Goal: Task Accomplishment & Management: Manage account settings

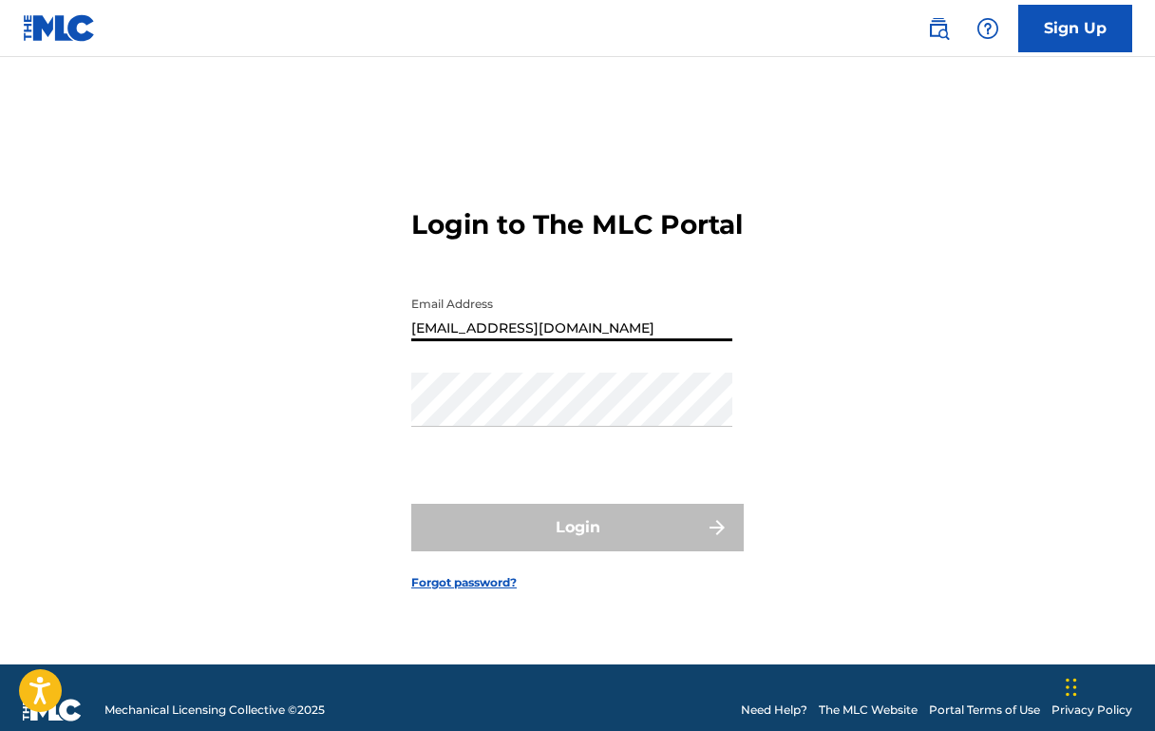
type input "[EMAIL_ADDRESS][DOMAIN_NAME]"
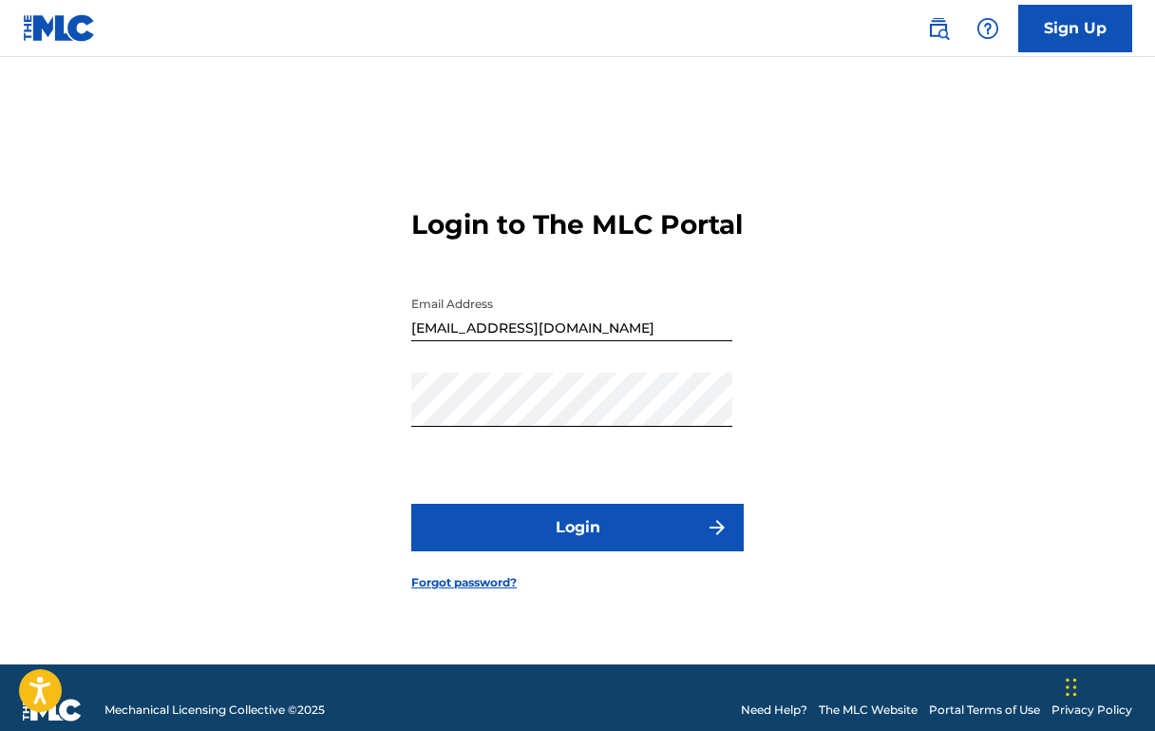
click at [542, 544] on button "Login" at bounding box center [577, 526] width 332 height 47
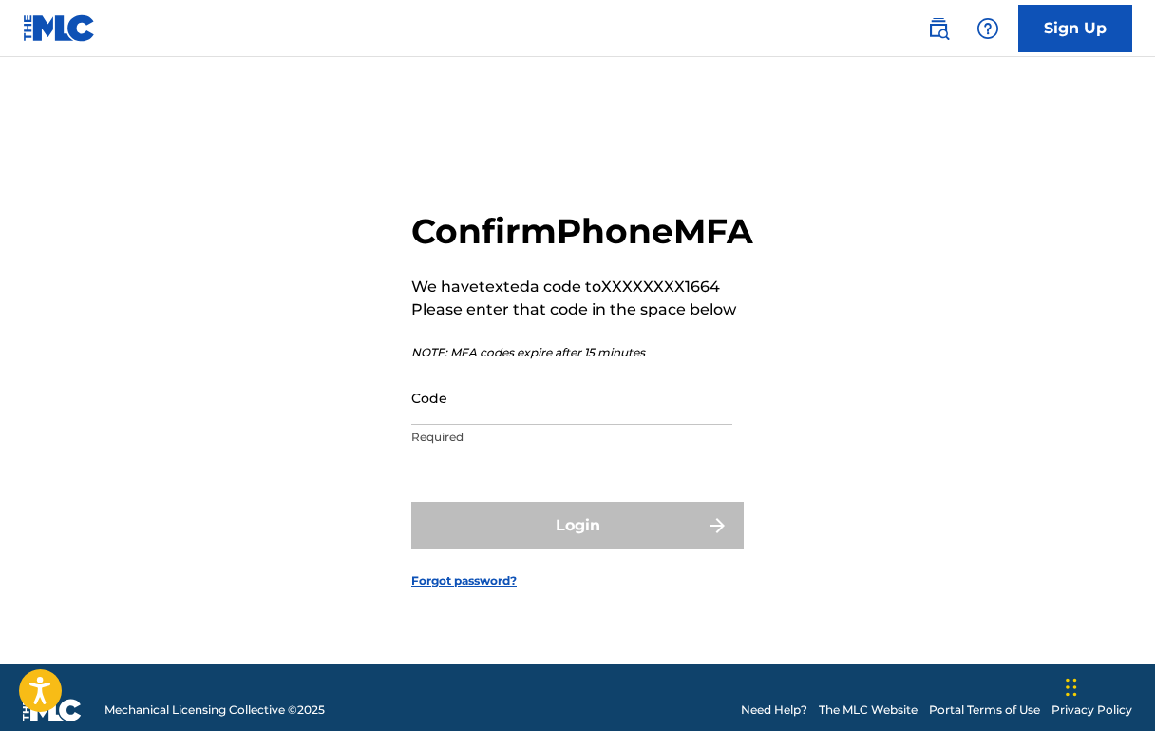
click at [472, 425] on input "Code" at bounding box center [571, 397] width 321 height 54
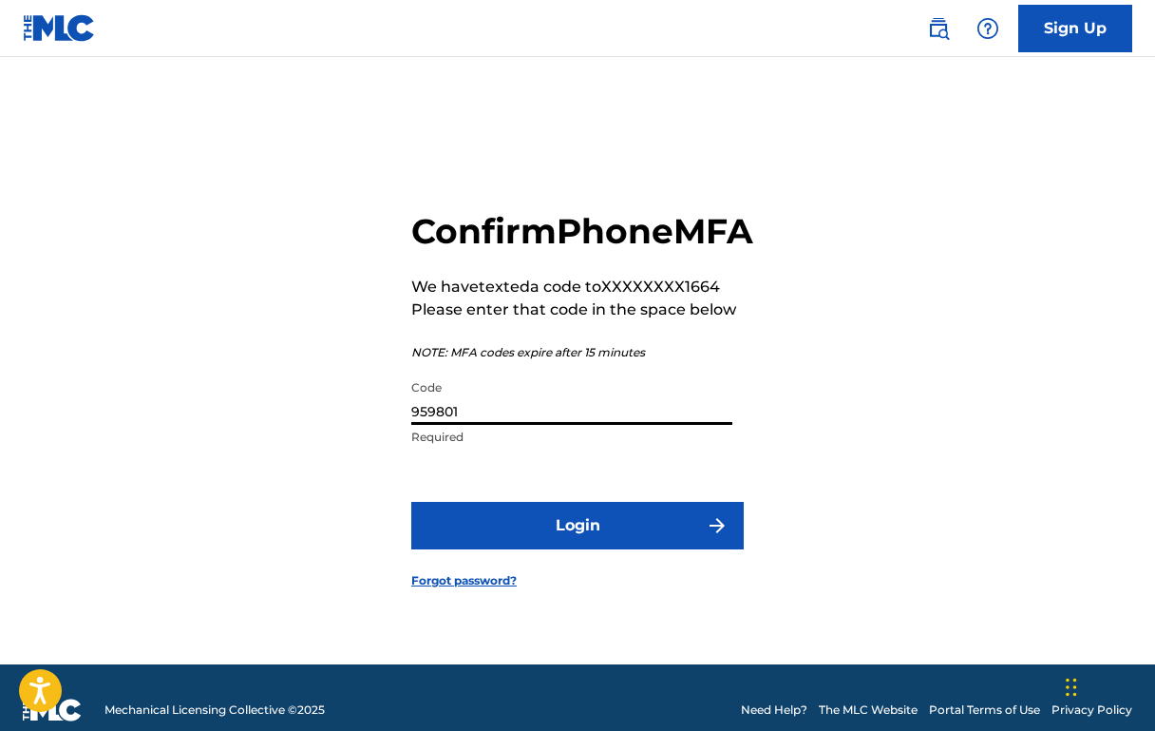
type input "959801"
click at [549, 547] on button "Login" at bounding box center [577, 525] width 332 height 47
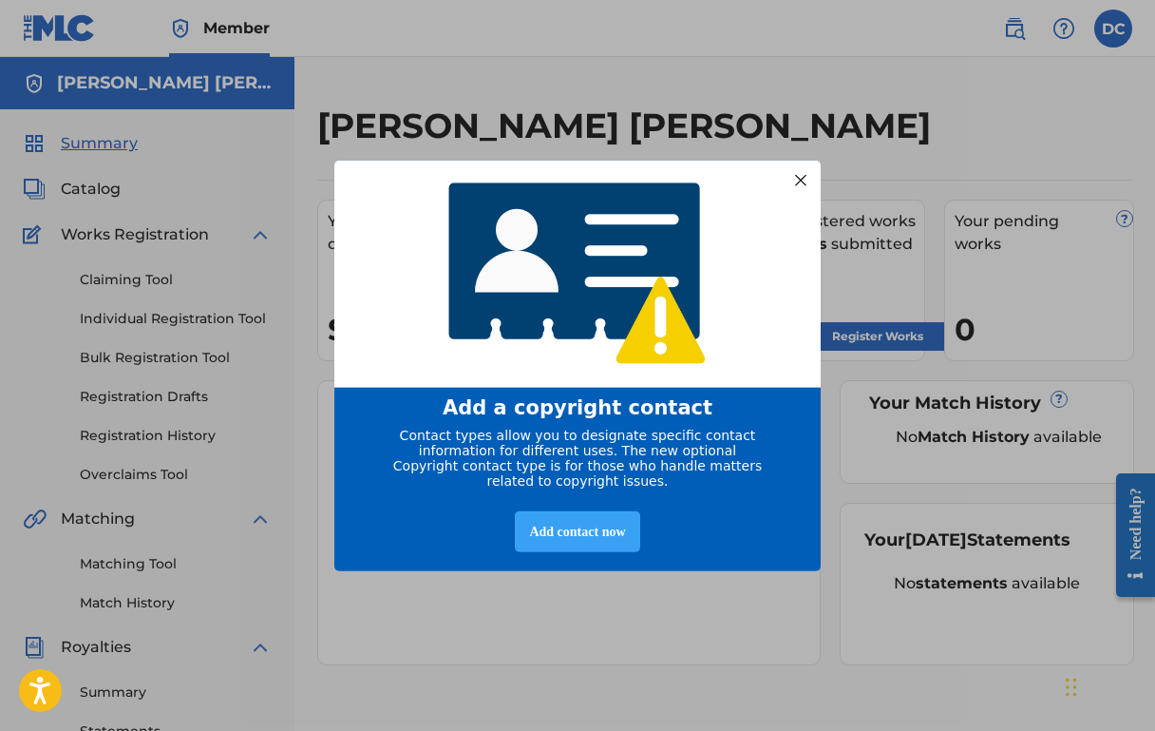
click at [560, 537] on div "Add contact now" at bounding box center [577, 531] width 124 height 41
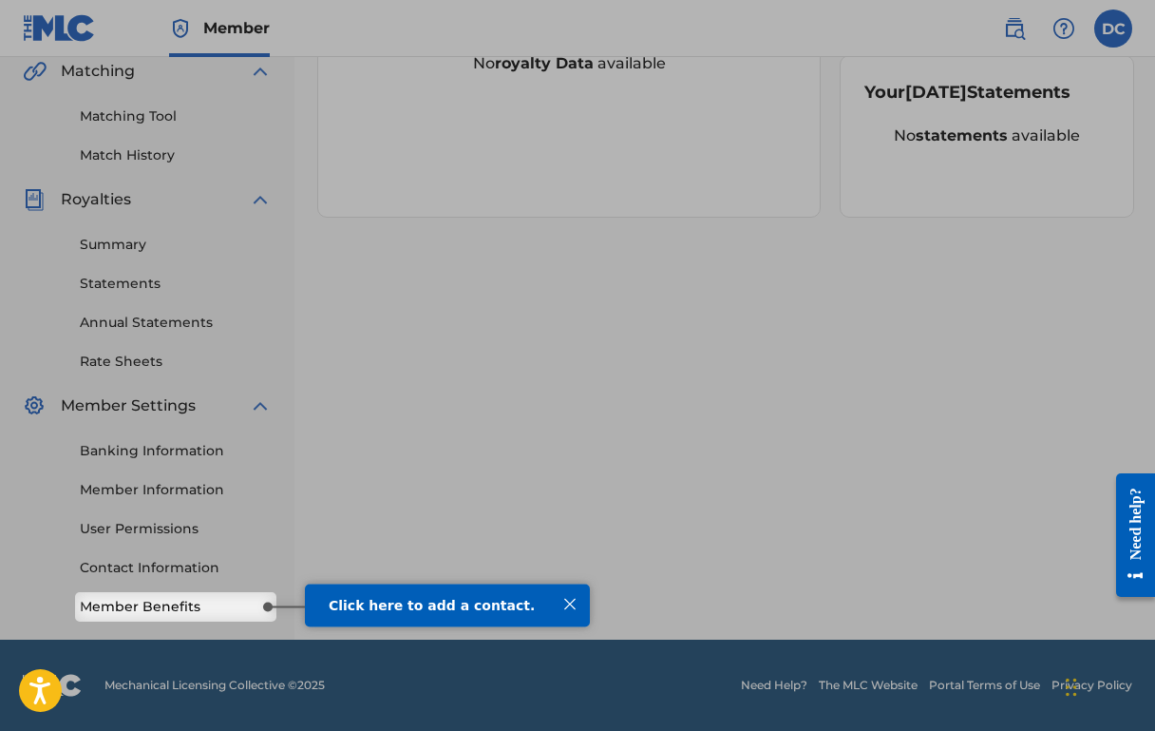
click at [568, 604] on div at bounding box center [570, 603] width 25 height 25
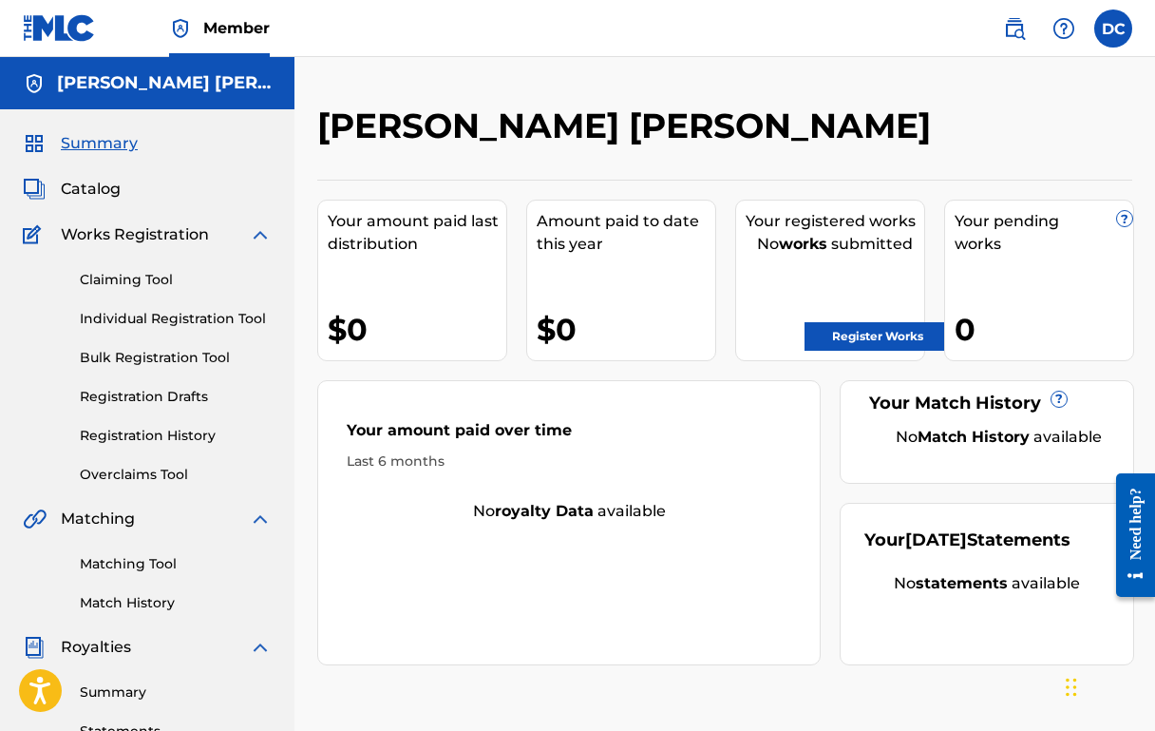
click at [152, 280] on link "Claiming Tool" at bounding box center [176, 280] width 192 height 20
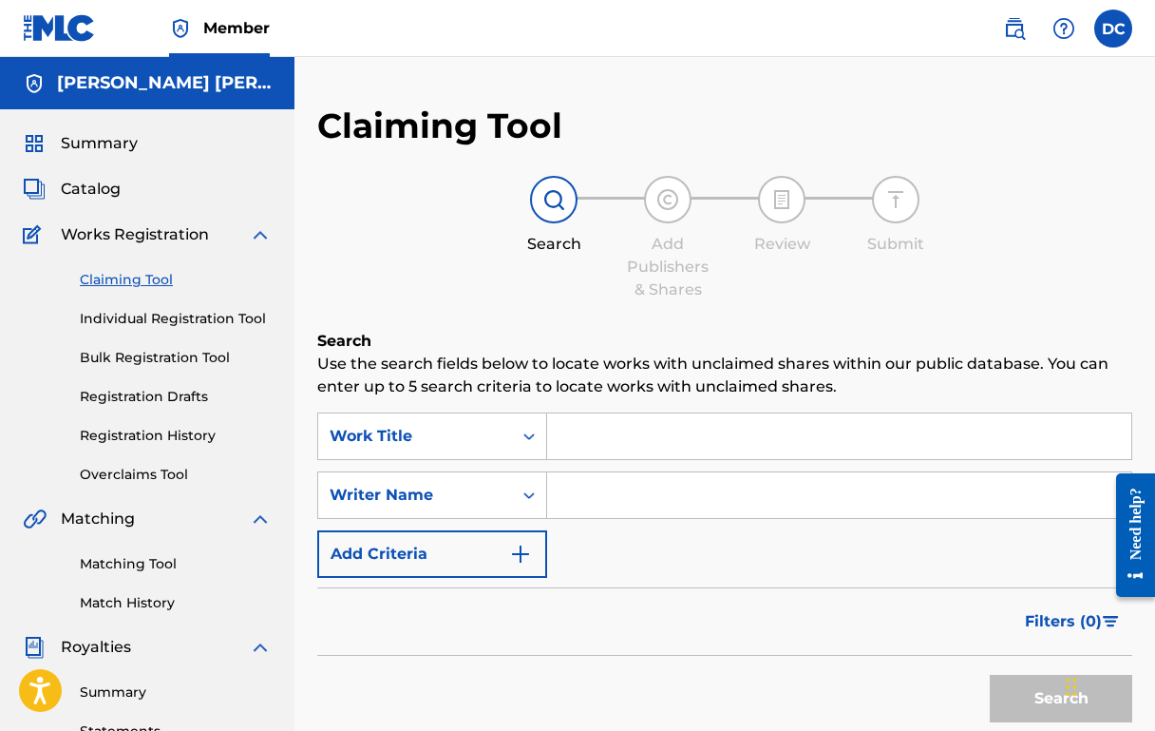
click at [604, 424] on input "Search Form" at bounding box center [839, 436] width 584 height 46
click at [575, 483] on input "Search Form" at bounding box center [839, 495] width 584 height 46
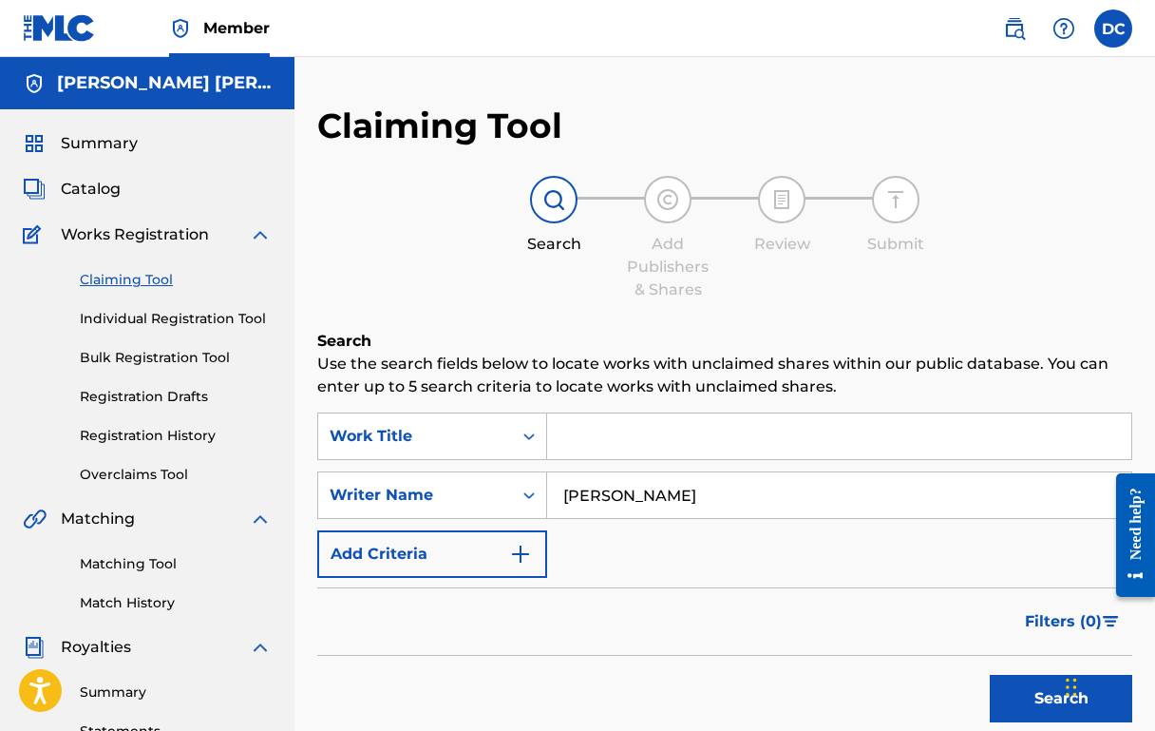
click at [1019, 692] on button "Search" at bounding box center [1061, 697] width 142 height 47
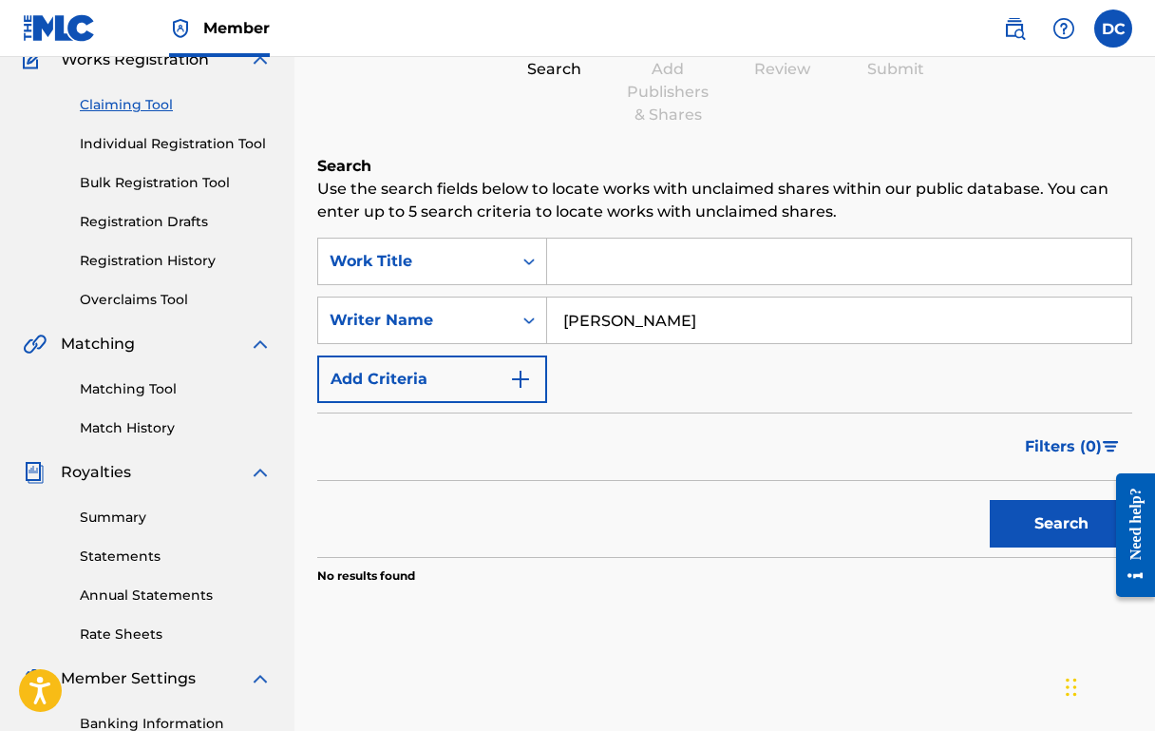
scroll to position [171, 0]
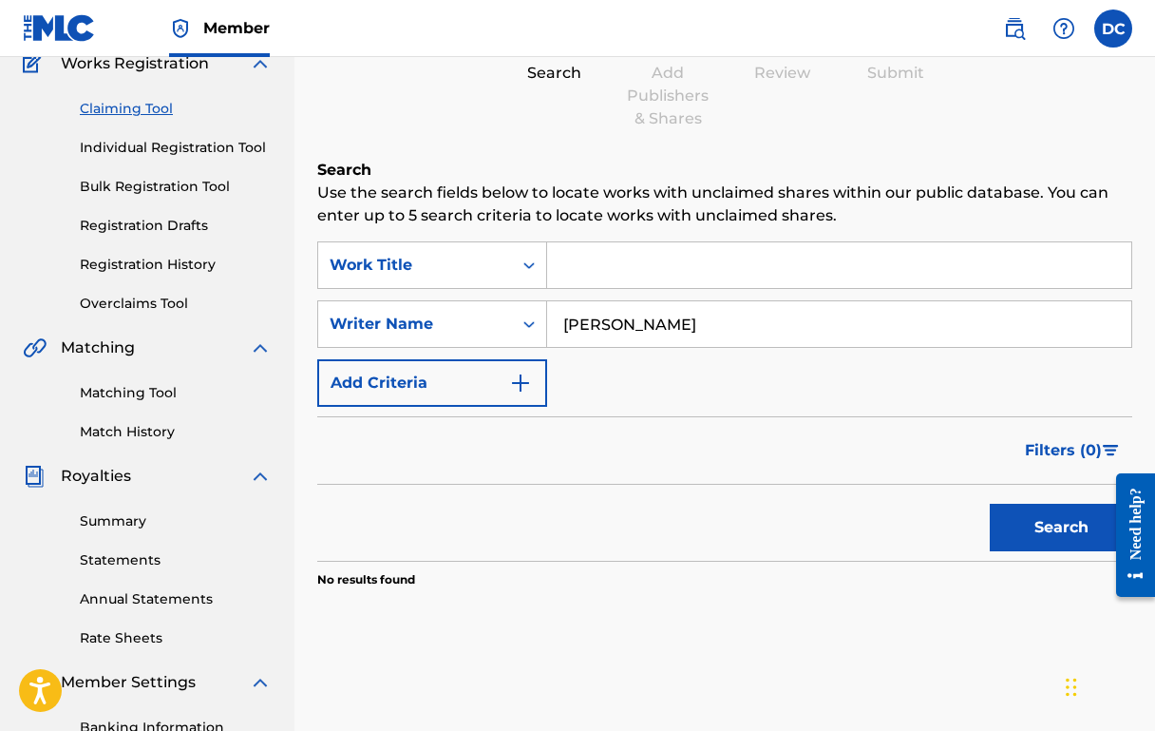
click at [762, 317] on input "[PERSON_NAME]" at bounding box center [839, 324] width 584 height 46
click at [678, 328] on input "[PERSON_NAME]" at bounding box center [839, 324] width 584 height 46
type input "[PERSON_NAME]"
click at [1018, 543] on button "Search" at bounding box center [1061, 526] width 142 height 47
drag, startPoint x: 663, startPoint y: 325, endPoint x: 555, endPoint y: 321, distance: 108.4
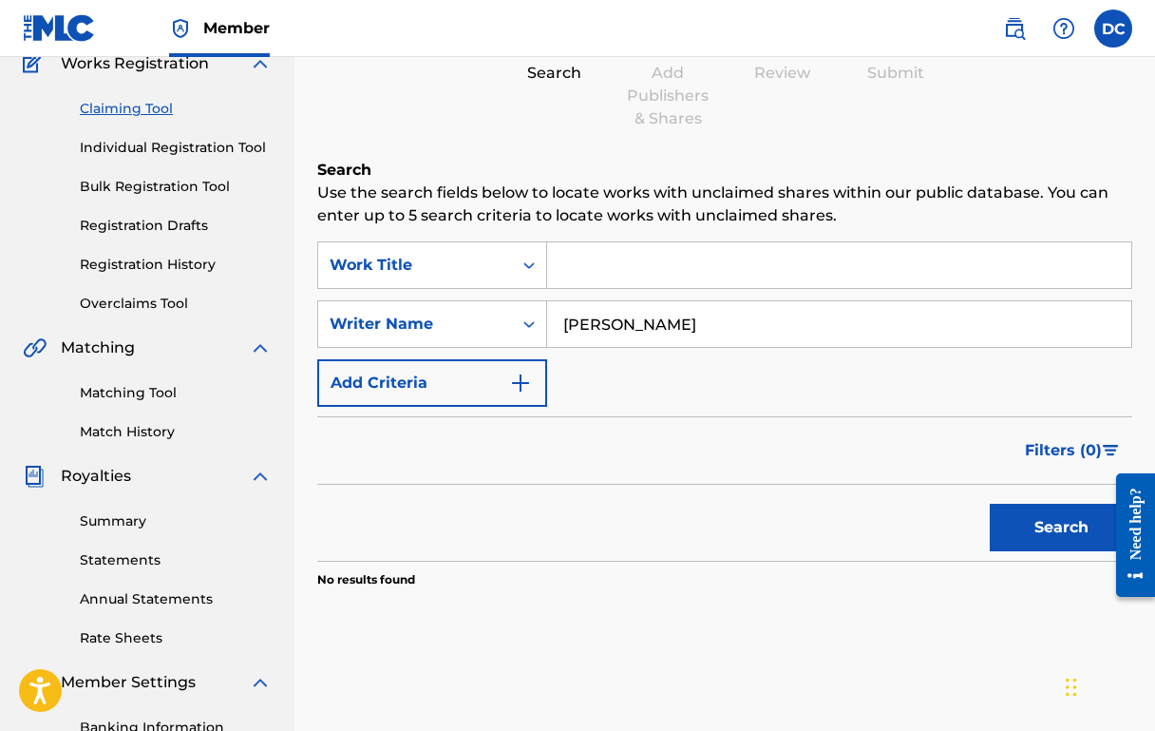
click at [555, 321] on input "[PERSON_NAME]" at bounding box center [839, 324] width 584 height 46
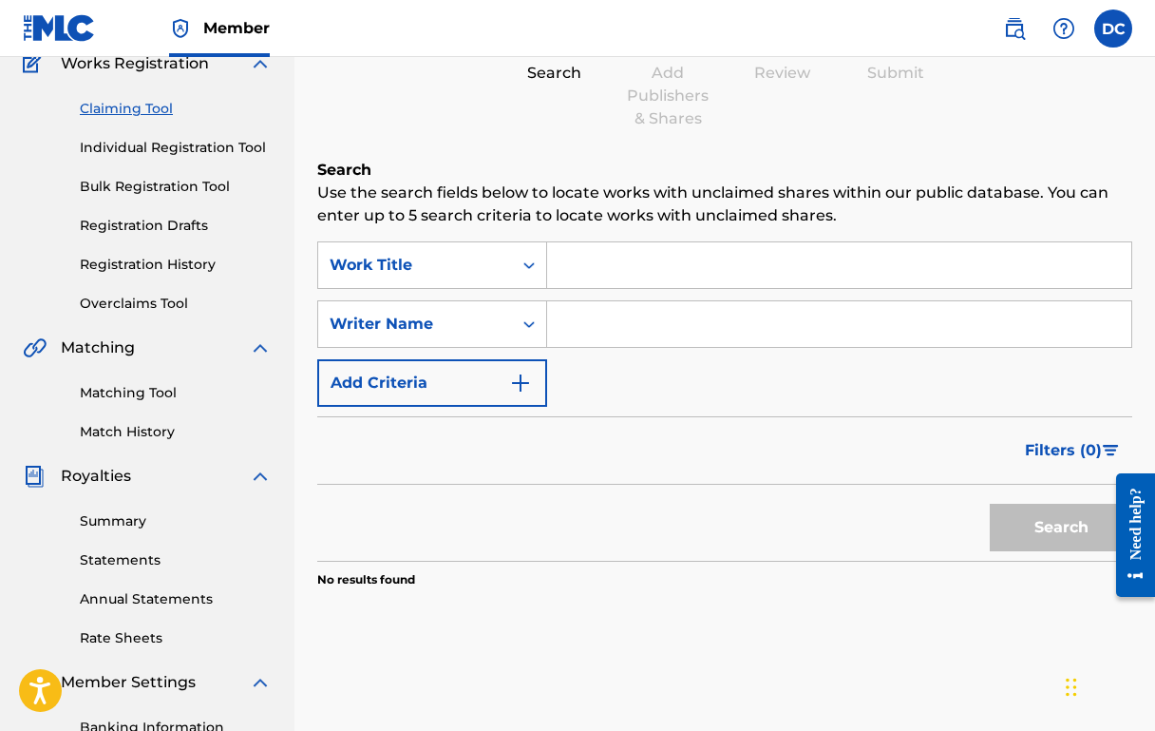
click at [499, 373] on button "Add Criteria" at bounding box center [432, 382] width 230 height 47
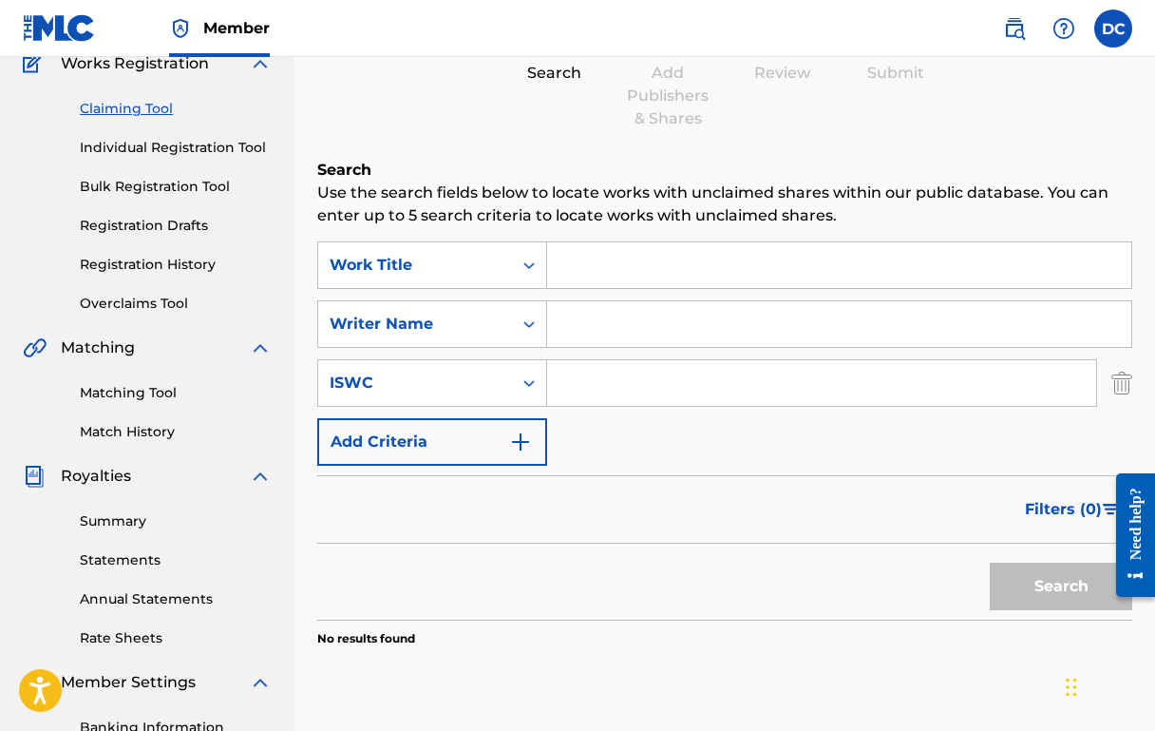
click at [475, 443] on button "Add Criteria" at bounding box center [432, 441] width 230 height 47
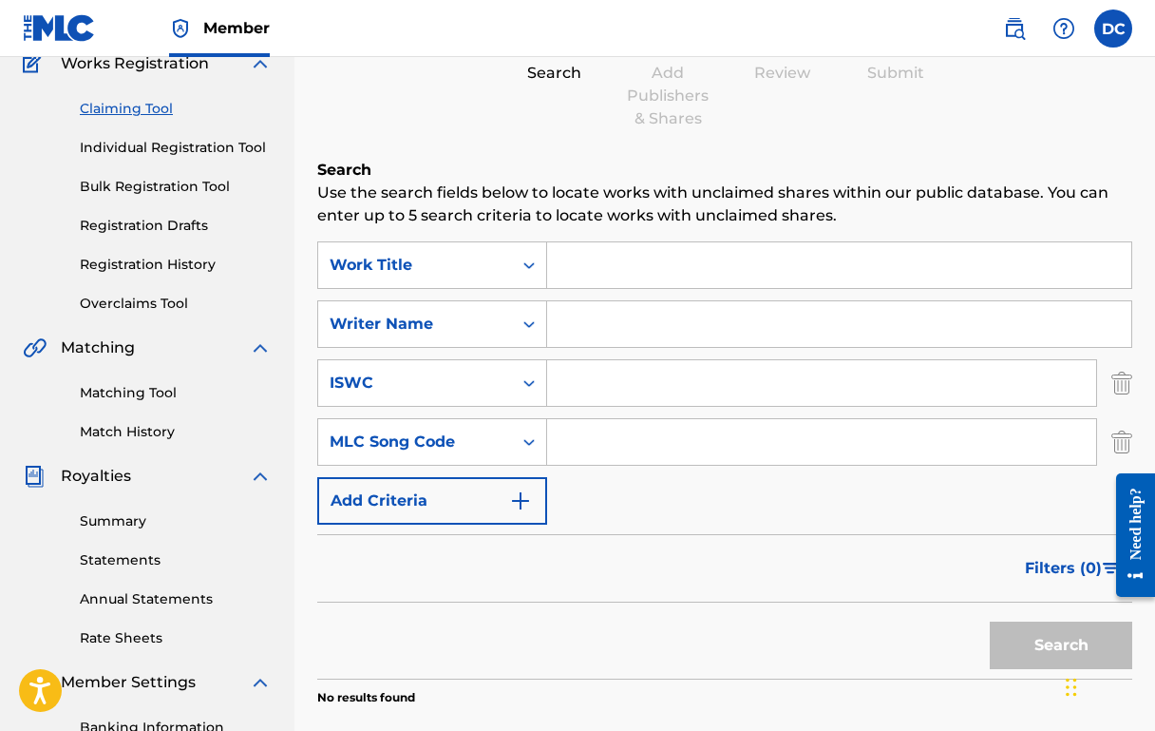
click at [440, 504] on button "Add Criteria" at bounding box center [432, 500] width 230 height 47
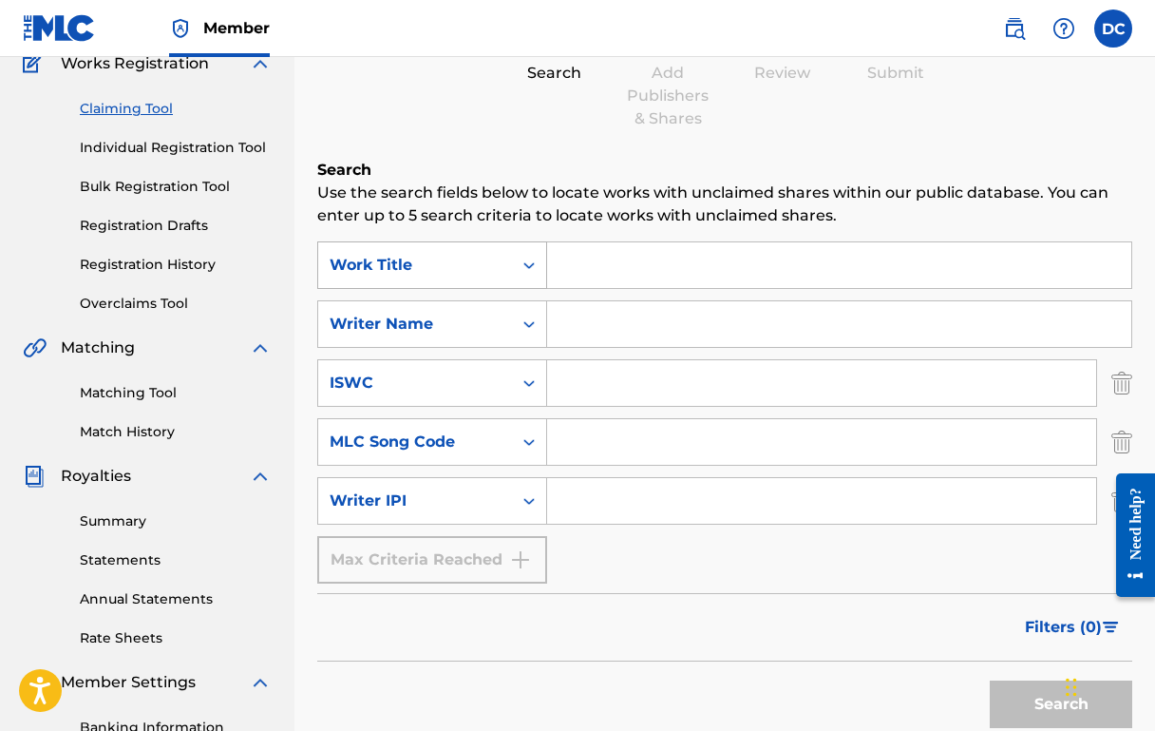
click at [529, 263] on icon "Search Form" at bounding box center [529, 265] width 19 height 19
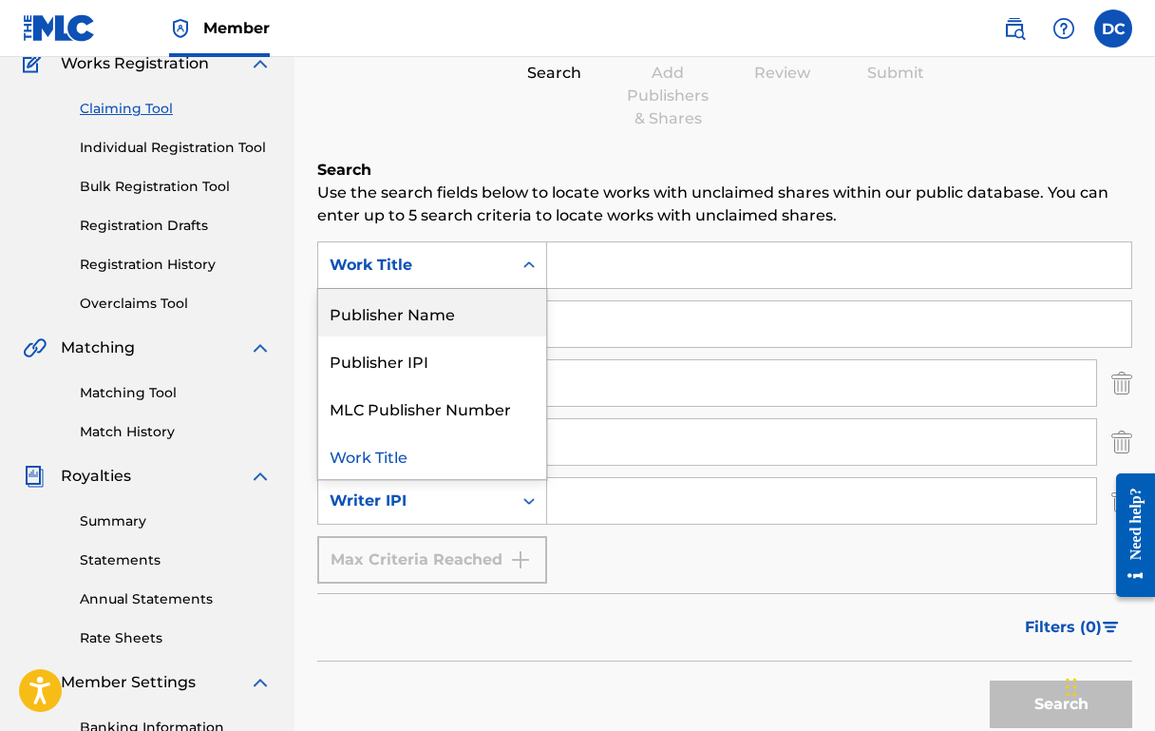
click at [496, 152] on div "Claiming Tool Search Add Publishers & Shares Review Submit Search Use the searc…" at bounding box center [724, 397] width 815 height 926
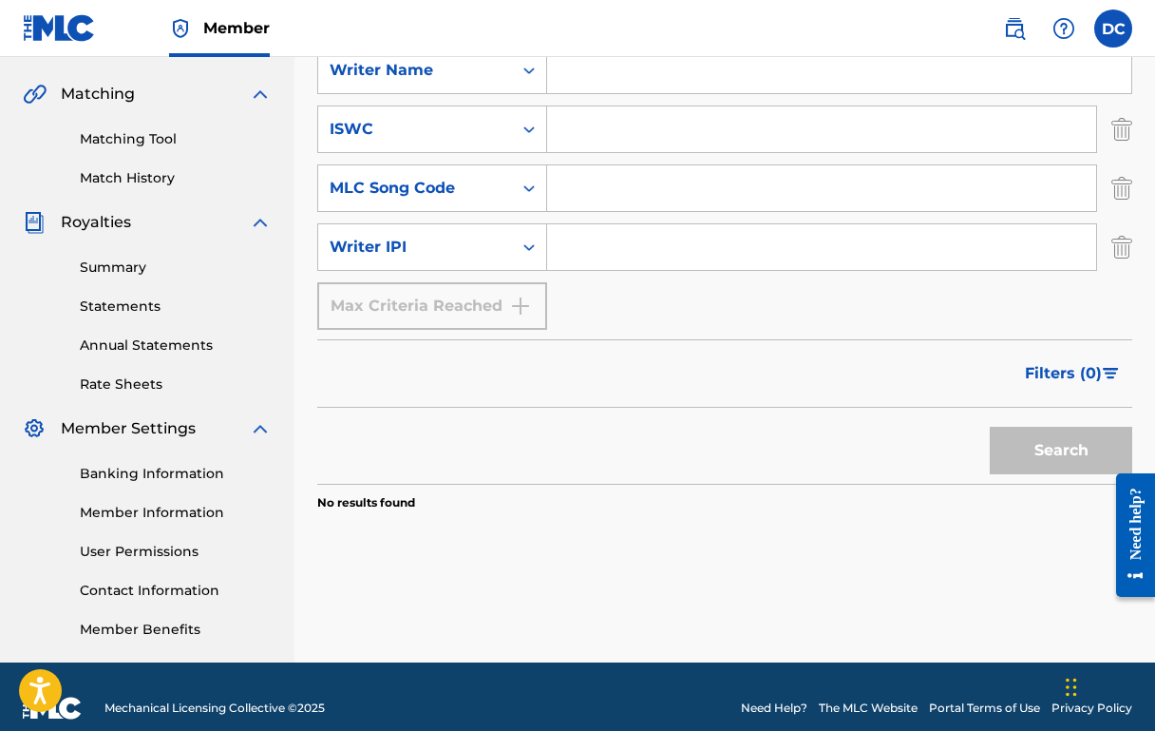
scroll to position [426, 0]
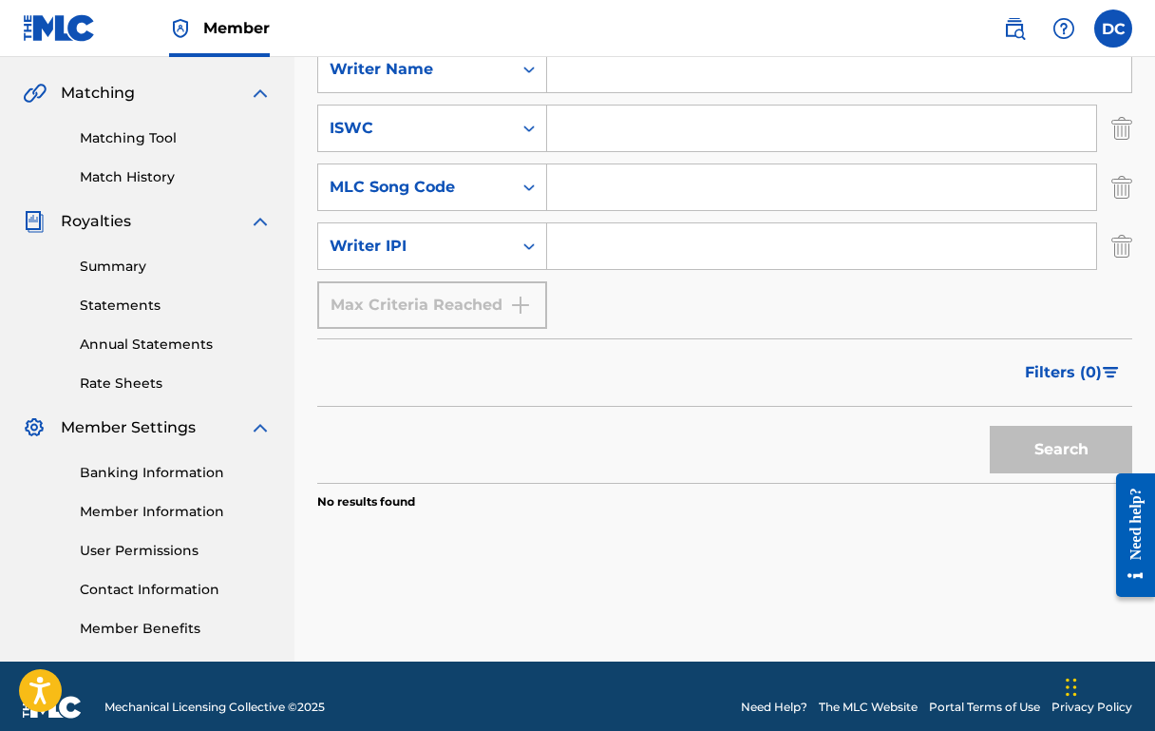
click at [118, 309] on link "Statements" at bounding box center [176, 305] width 192 height 20
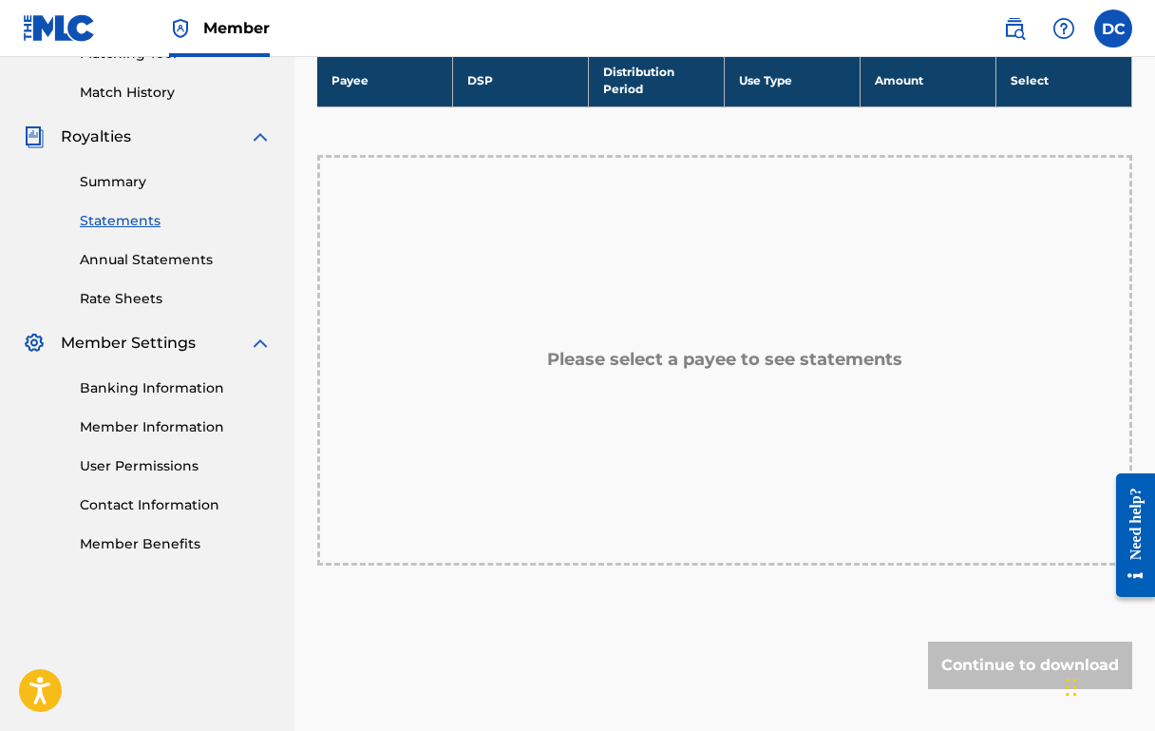
scroll to position [512, 0]
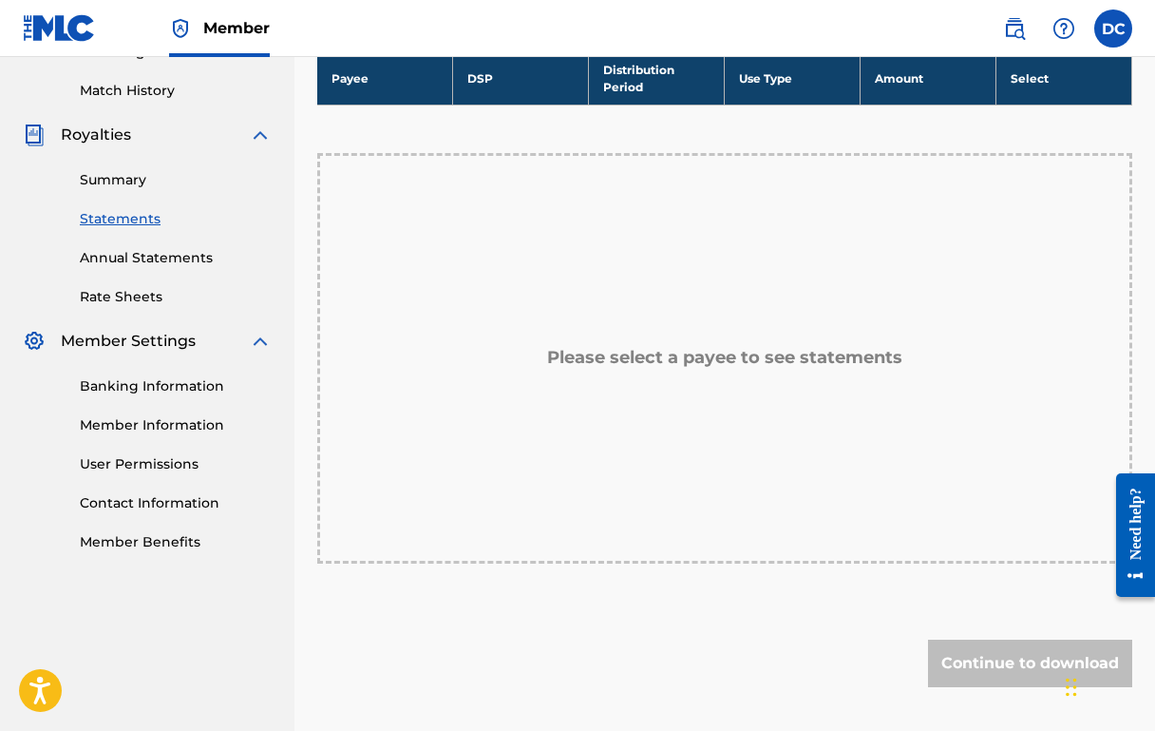
click at [142, 388] on link "Banking Information" at bounding box center [176, 386] width 192 height 20
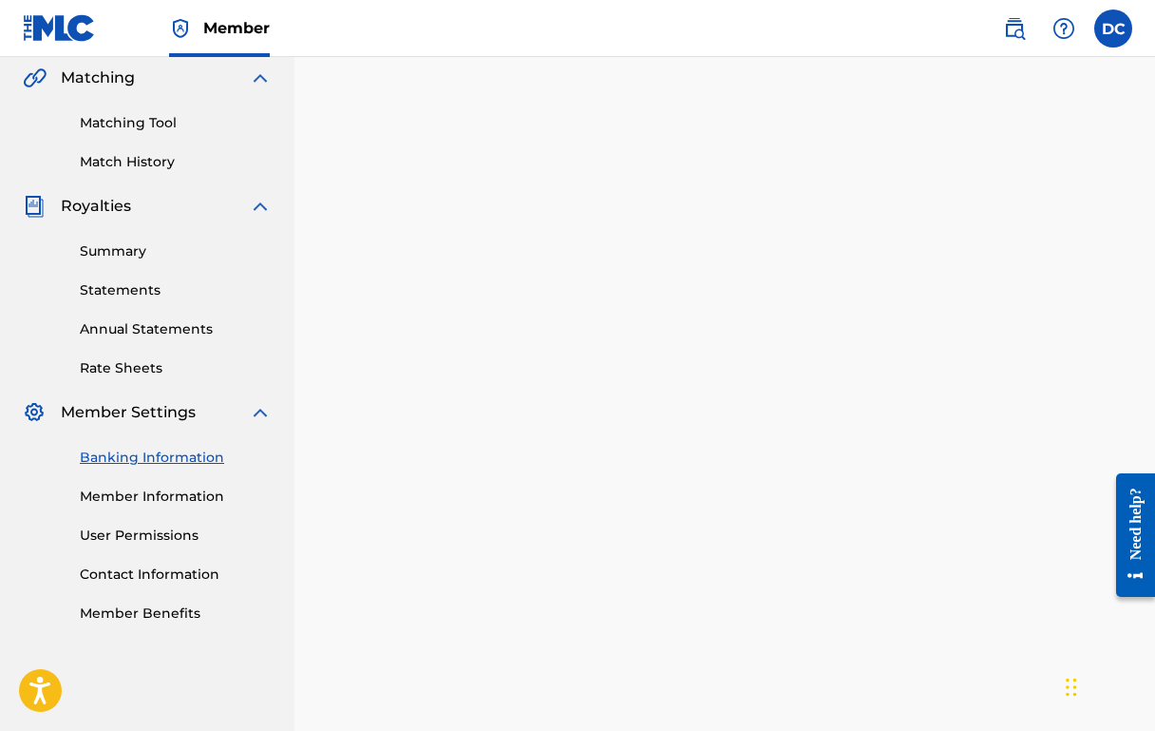
scroll to position [441, 0]
click at [125, 538] on link "User Permissions" at bounding box center [176, 535] width 192 height 20
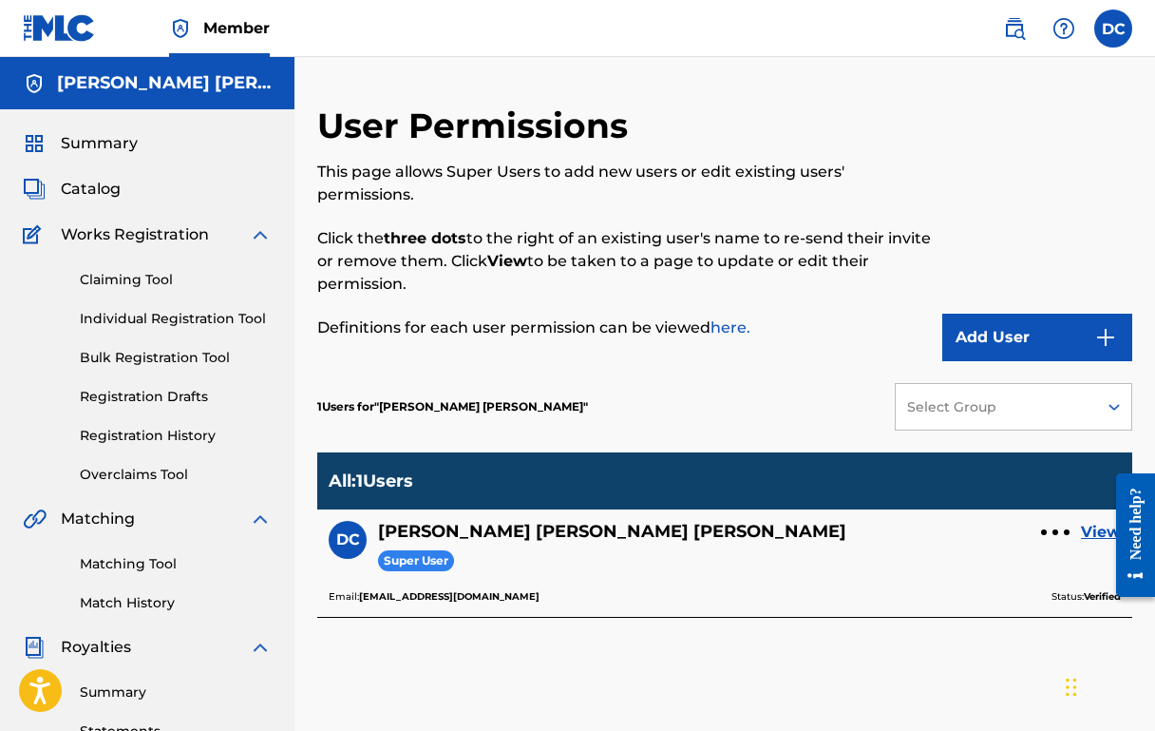
click at [420, 550] on span "Super User" at bounding box center [416, 561] width 76 height 22
click at [1057, 529] on div at bounding box center [1056, 532] width 6 height 6
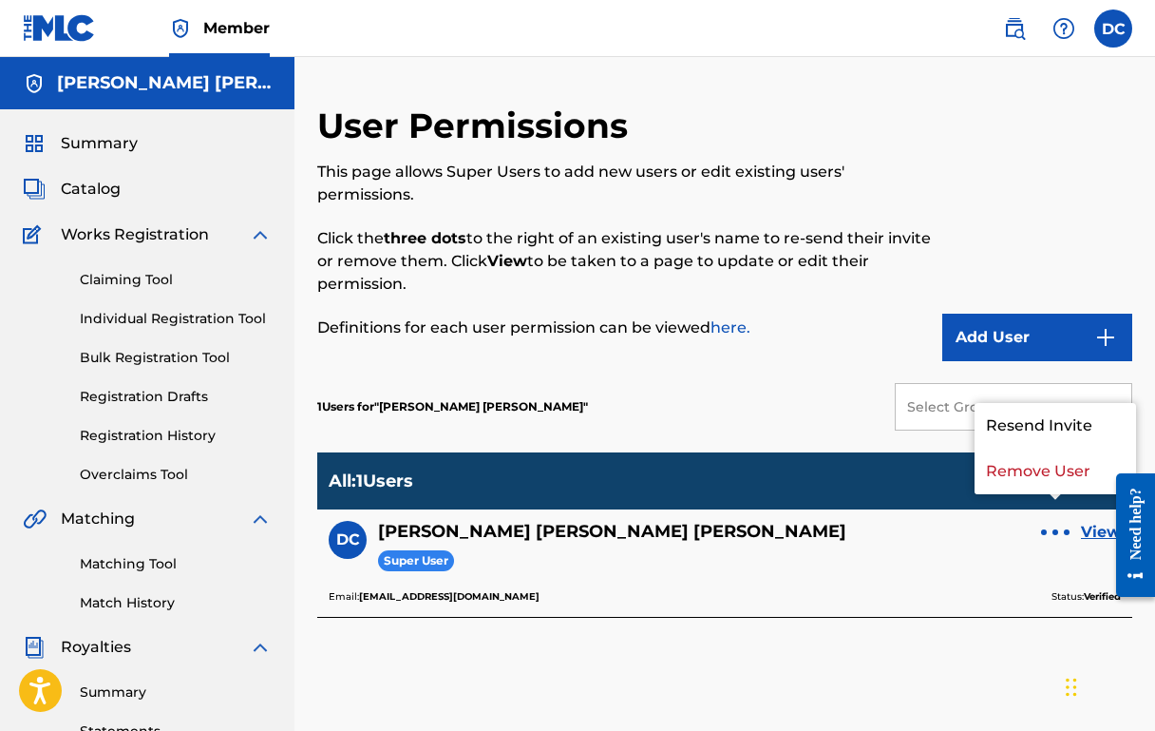
click at [1089, 521] on link "View" at bounding box center [1101, 532] width 40 height 23
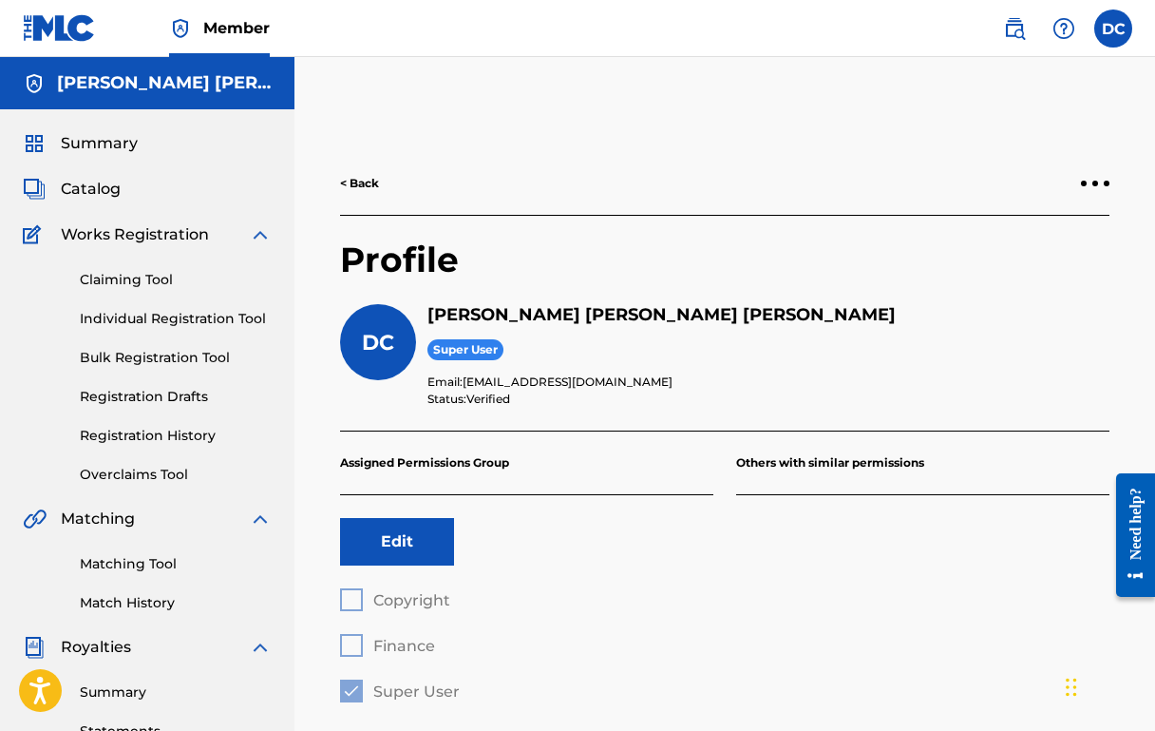
click at [144, 318] on link "Individual Registration Tool" at bounding box center [176, 319] width 192 height 20
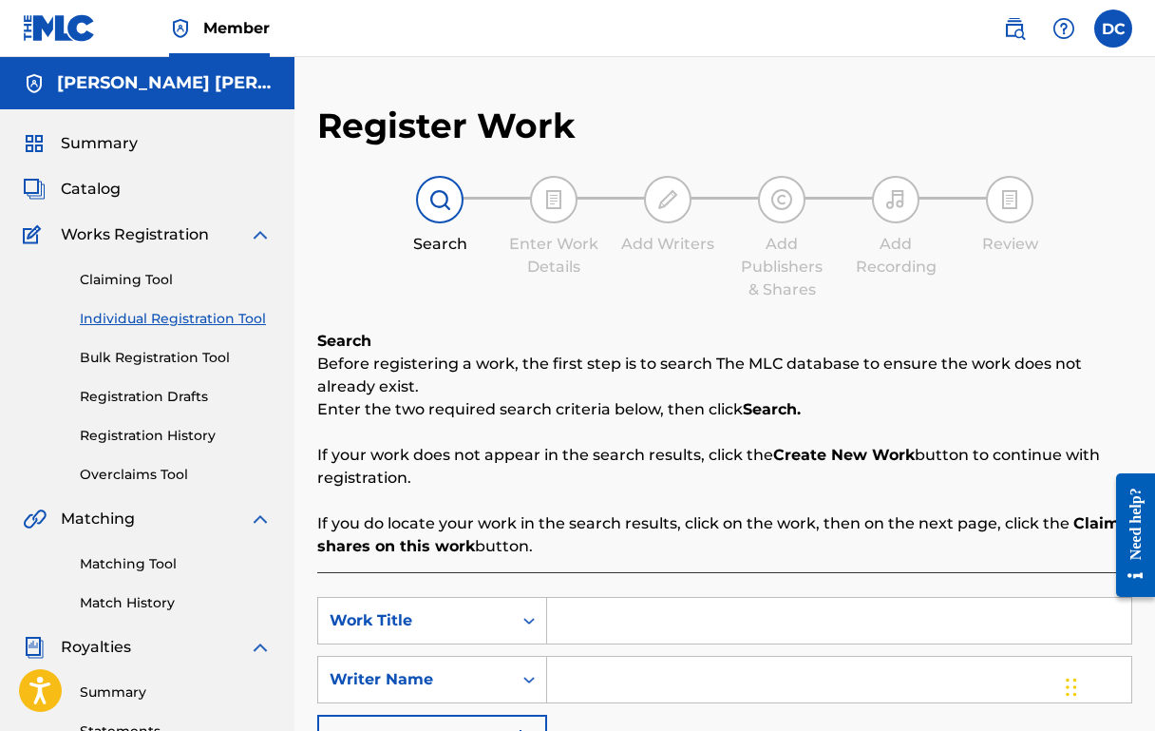
click at [185, 445] on link "Registration History" at bounding box center [176, 436] width 192 height 20
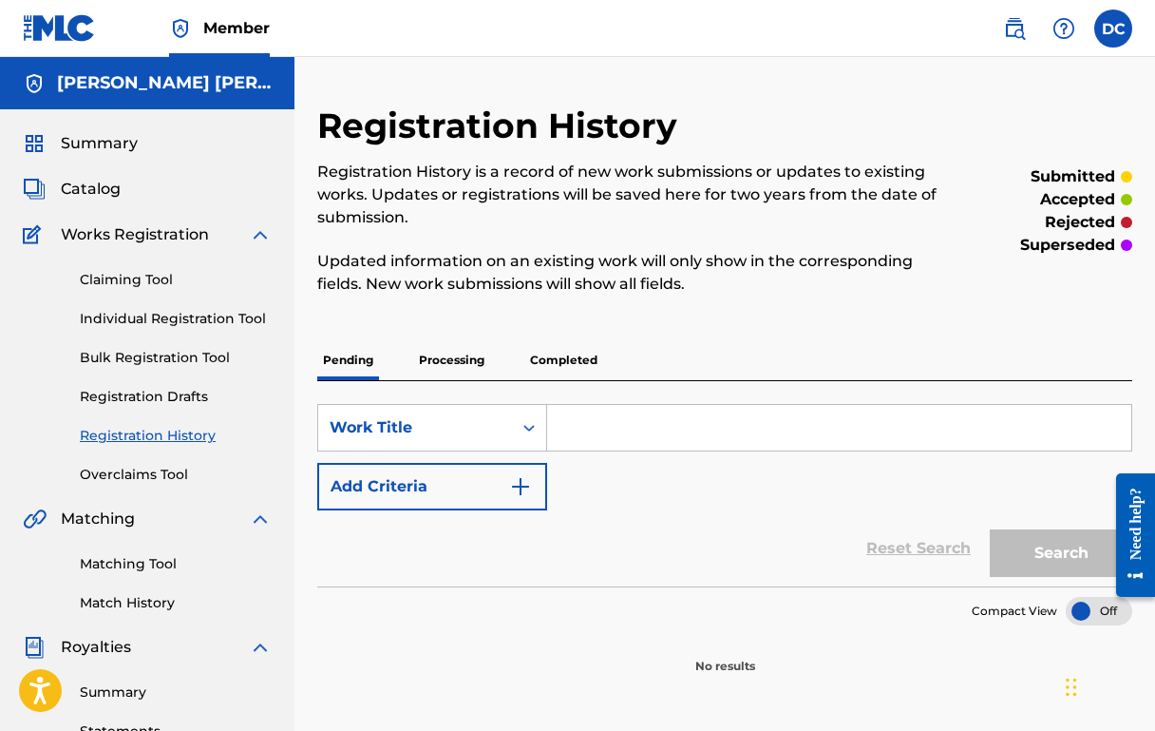
click at [166, 394] on link "Registration Drafts" at bounding box center [176, 397] width 192 height 20
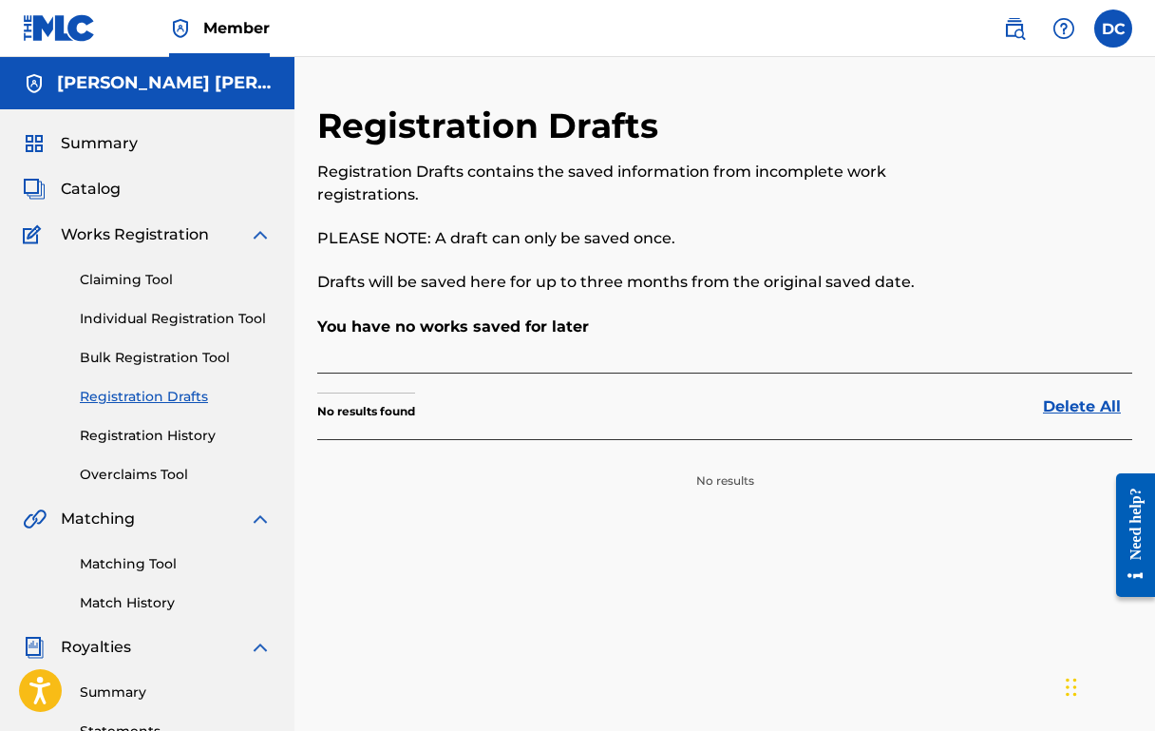
click at [142, 474] on link "Overclaims Tool" at bounding box center [176, 475] width 192 height 20
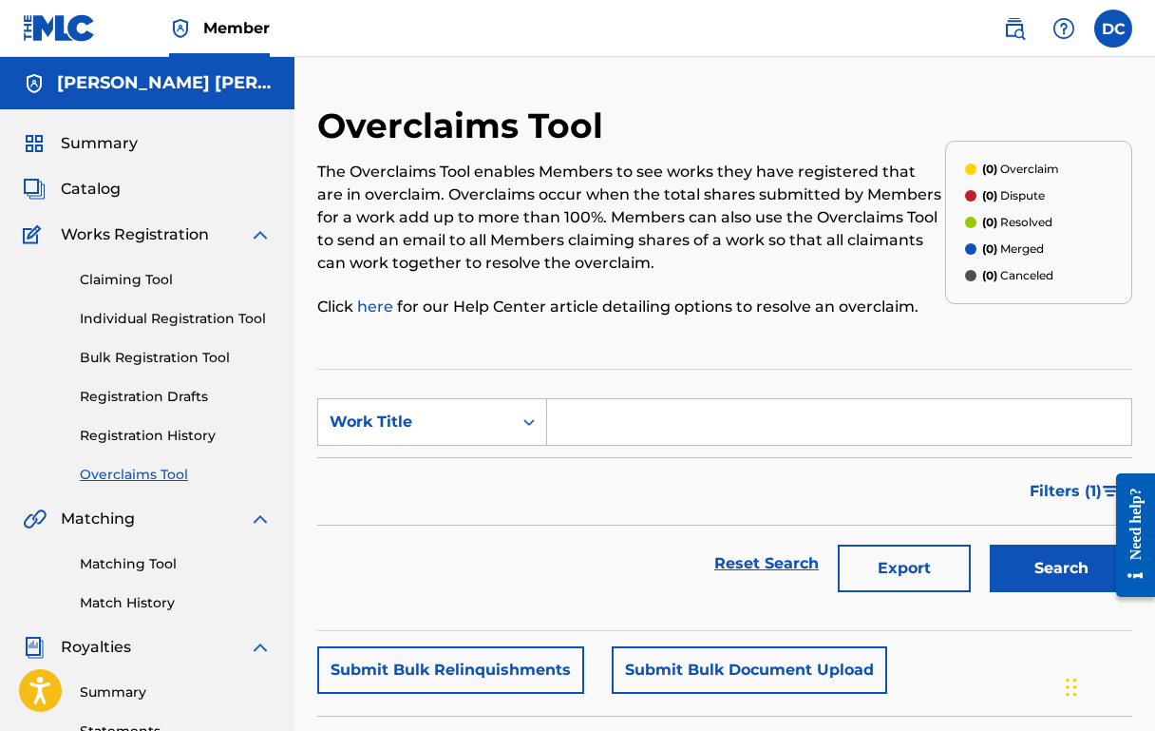
click at [123, 137] on span "Summary" at bounding box center [99, 143] width 77 height 23
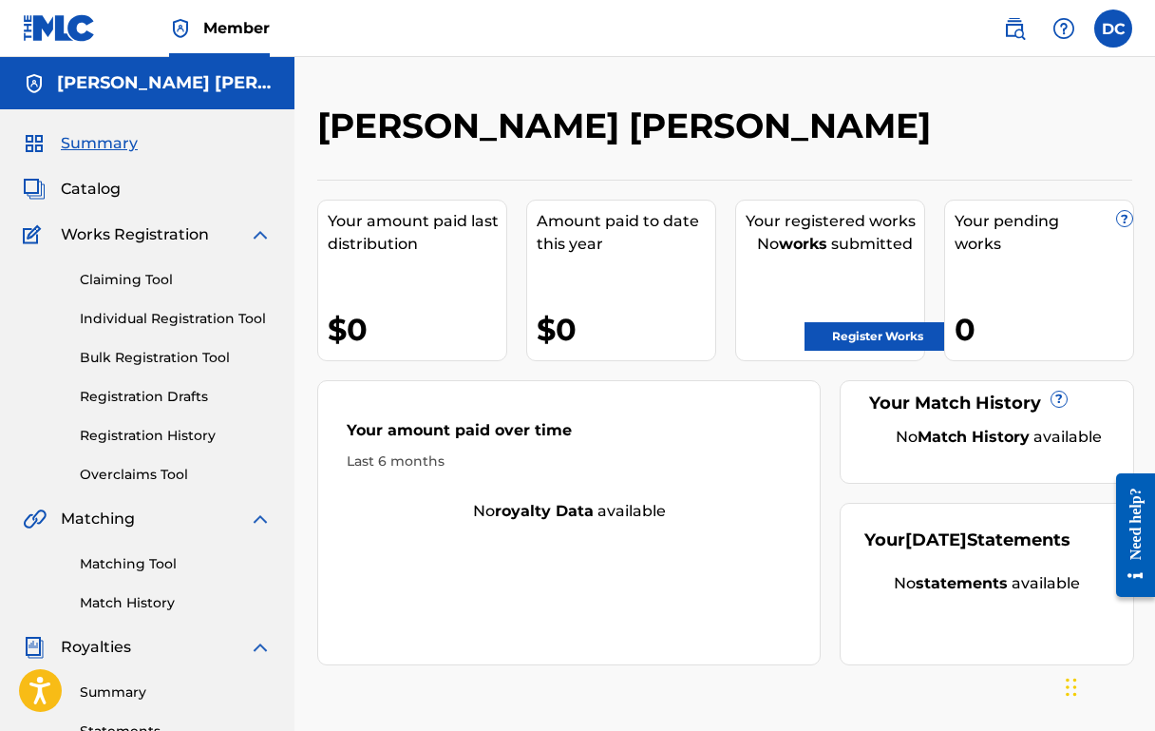
click at [178, 28] on img at bounding box center [180, 28] width 23 height 23
click at [1112, 25] on label at bounding box center [1113, 28] width 38 height 38
click at [1113, 28] on input "DC [PERSON_NAME] [EMAIL_ADDRESS][DOMAIN_NAME] Notification Preferences Profile …" at bounding box center [1113, 28] width 0 height 0
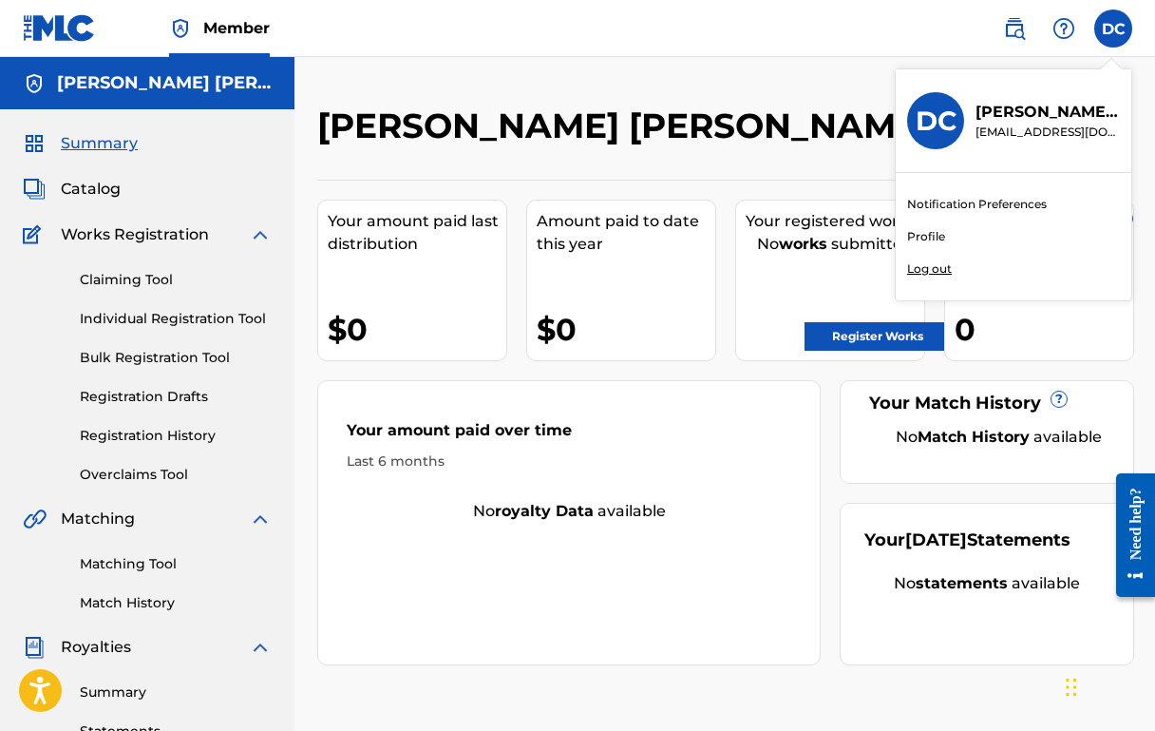
click at [997, 137] on p "[EMAIL_ADDRESS][DOMAIN_NAME]" at bounding box center [1048, 131] width 144 height 17
click at [1113, 28] on input "DC [PERSON_NAME] [EMAIL_ADDRESS][DOMAIN_NAME] Notification Preferences Profile …" at bounding box center [1113, 28] width 0 height 0
click at [920, 235] on link "Profile" at bounding box center [926, 236] width 38 height 17
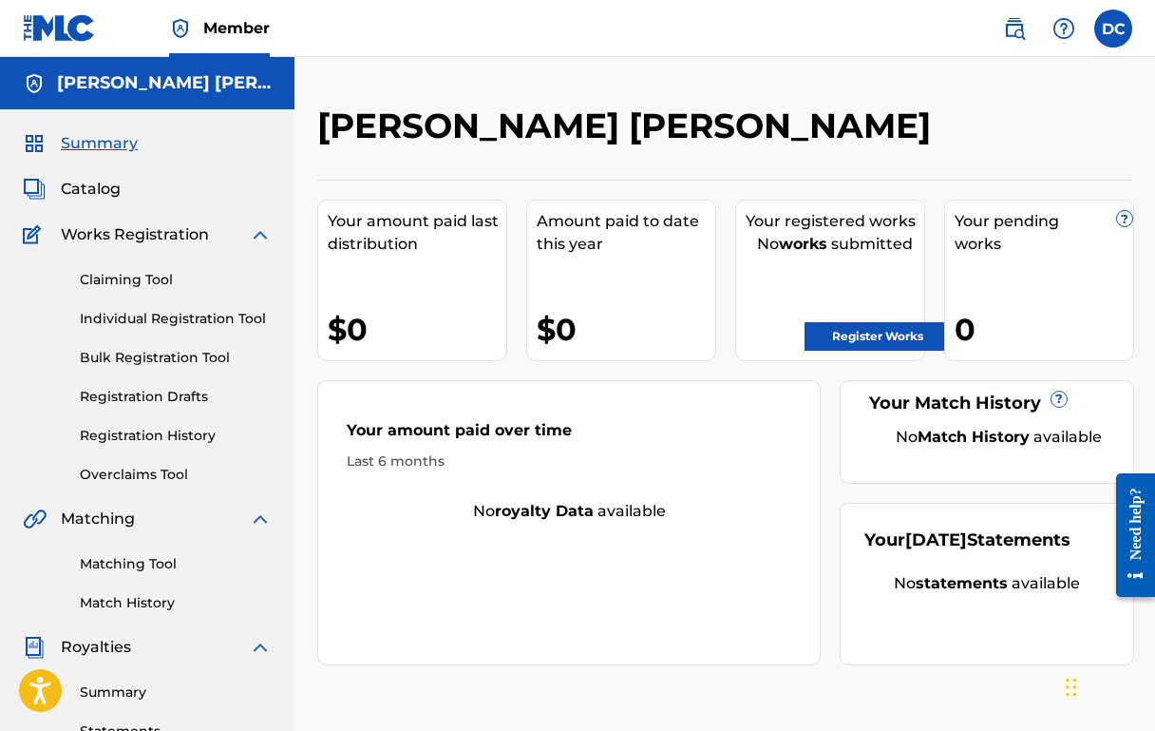
click at [1107, 30] on label at bounding box center [1113, 28] width 38 height 38
click at [1113, 28] on input "DC [PERSON_NAME] [EMAIL_ADDRESS][DOMAIN_NAME] Notification Preferences Profile …" at bounding box center [1113, 28] width 0 height 0
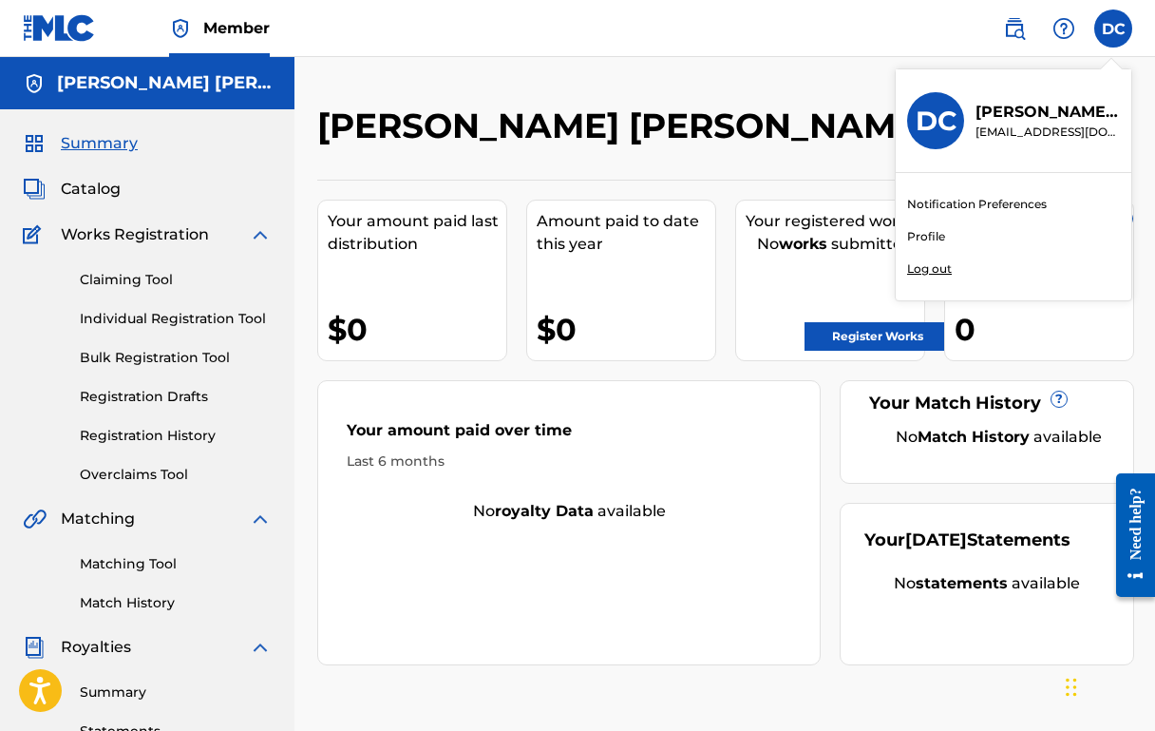
click at [939, 271] on p "Log out" at bounding box center [929, 268] width 45 height 17
click at [1113, 28] on input "DC [PERSON_NAME] [EMAIL_ADDRESS][DOMAIN_NAME] Notification Preferences Profile …" at bounding box center [1113, 28] width 0 height 0
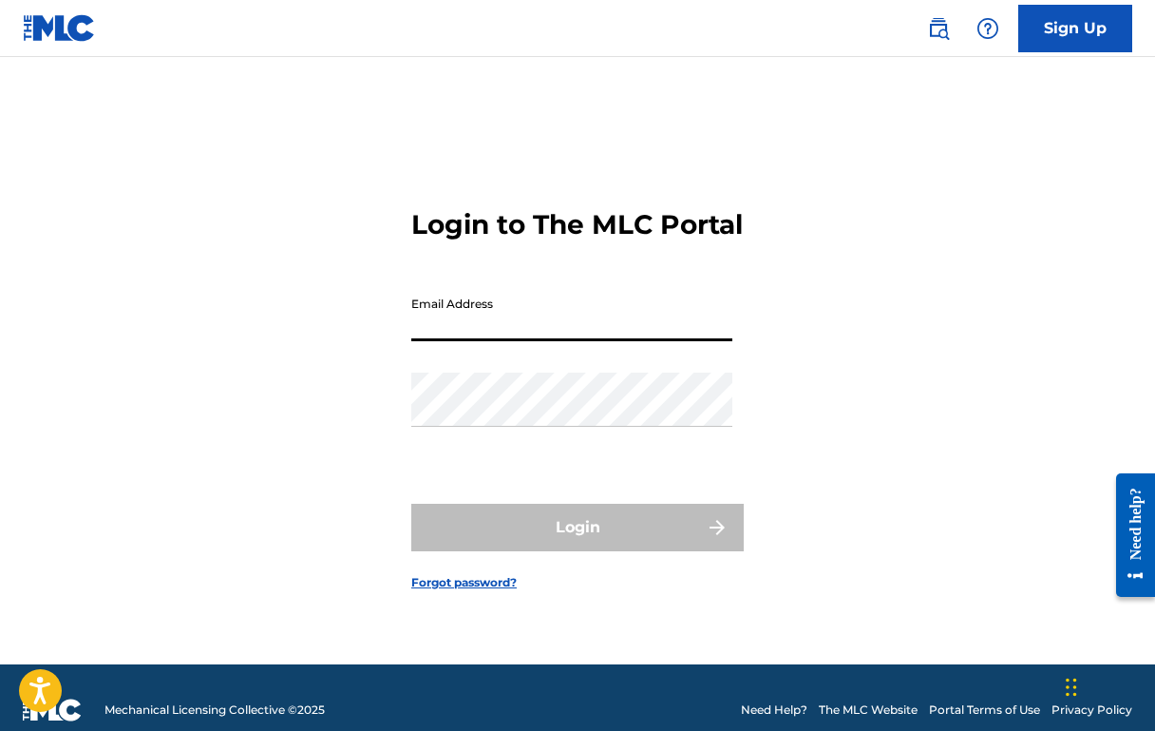
click at [298, 488] on div "Login to The MLC Portal Email Address Password Login Forgot password?" at bounding box center [577, 384] width 1155 height 560
